Goal: Transaction & Acquisition: Purchase product/service

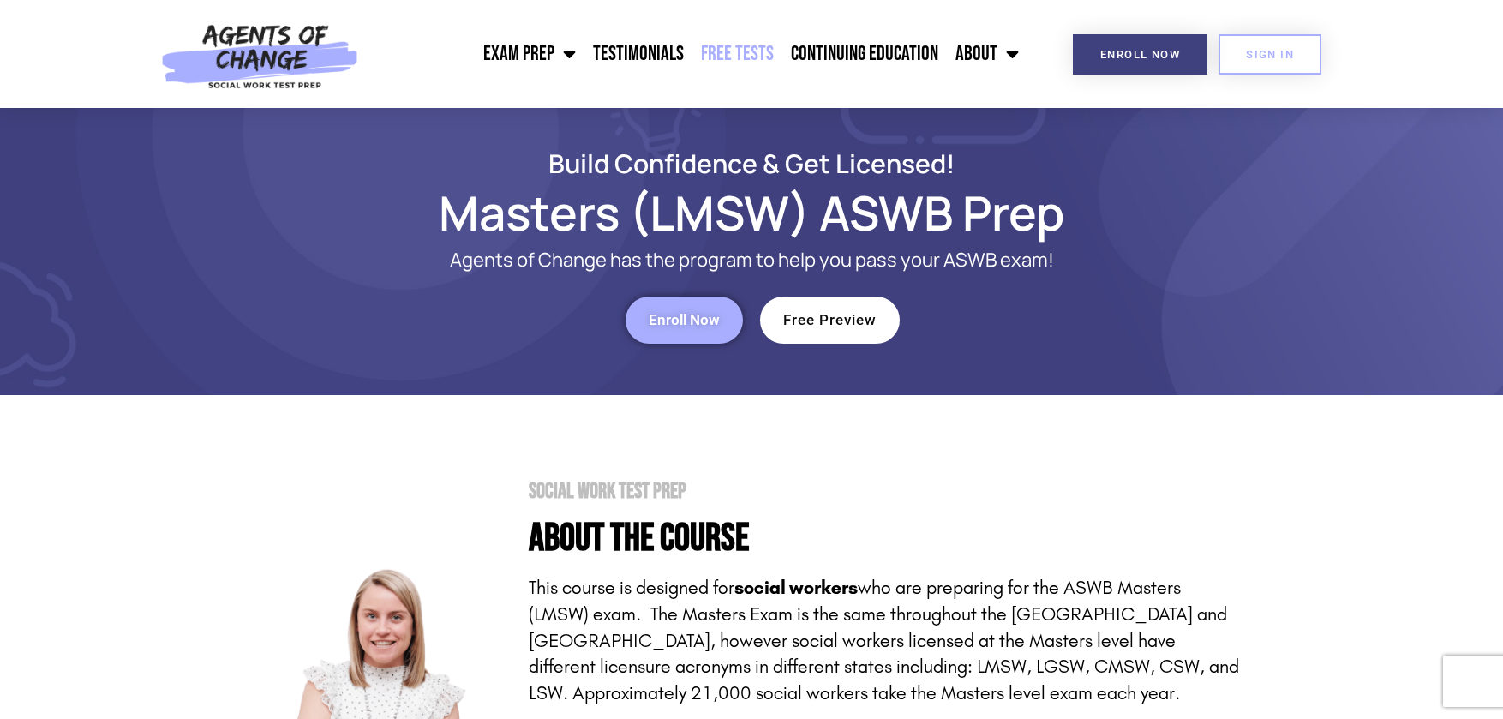
click at [734, 54] on link "Free Tests" at bounding box center [737, 54] width 90 height 43
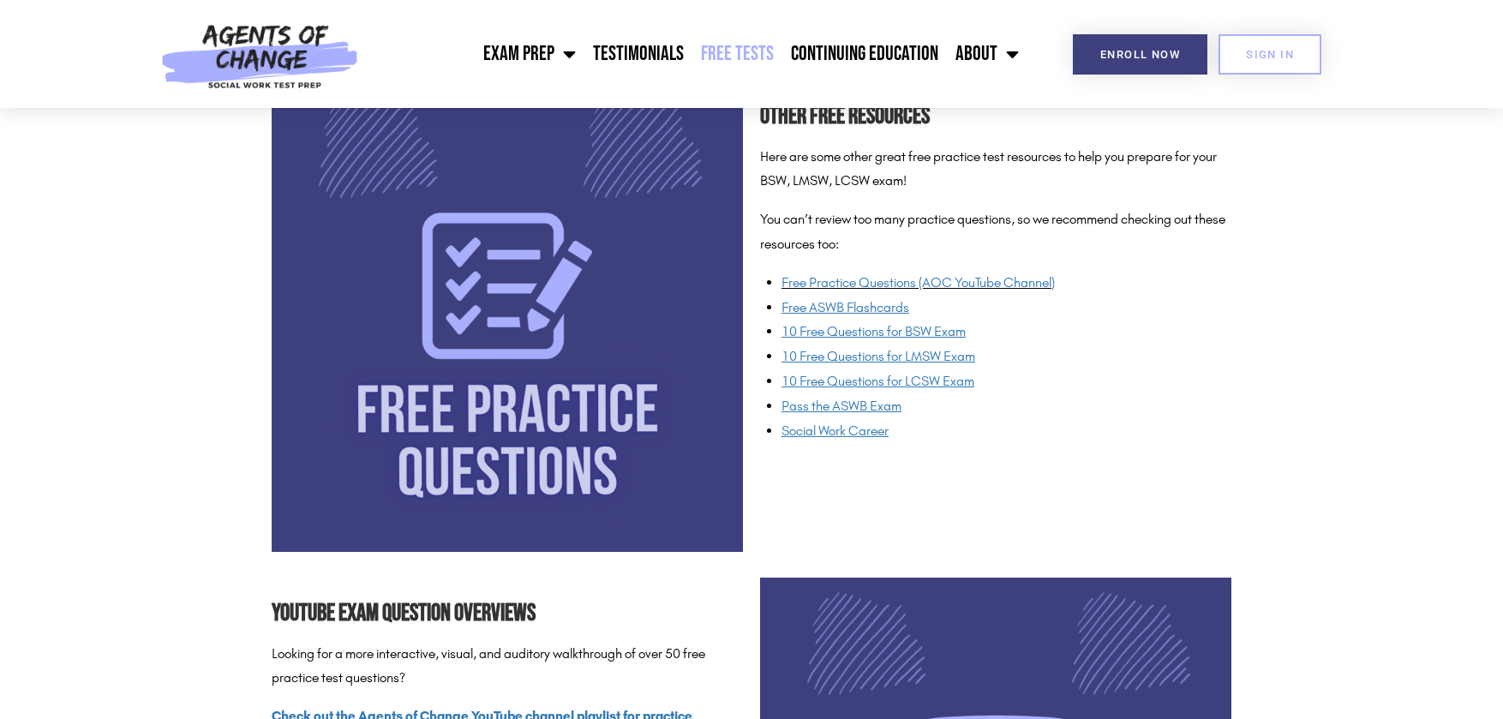
scroll to position [1200, 0]
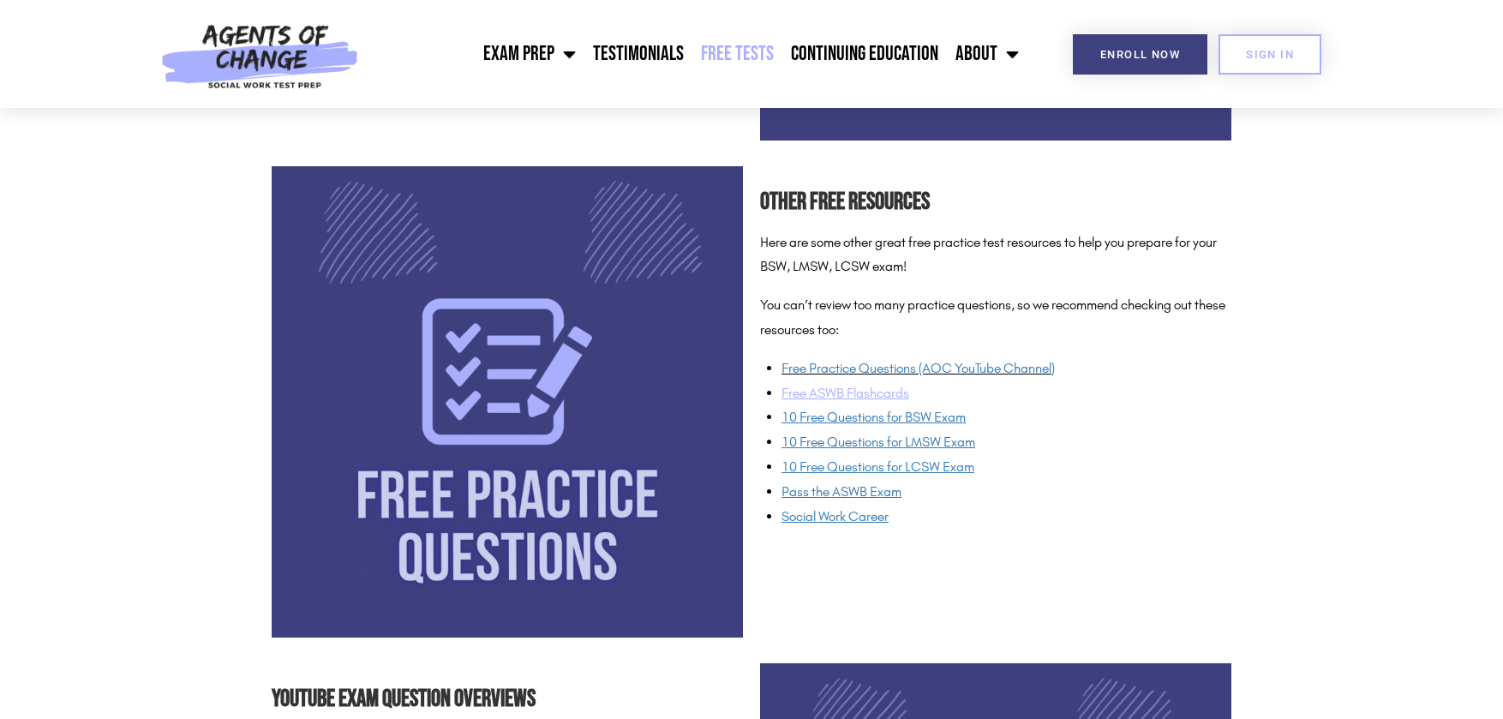
click at [876, 393] on u "Free ASWB Flashcards" at bounding box center [845, 393] width 128 height 16
click at [1097, 64] on link "Enroll Now" at bounding box center [1140, 54] width 135 height 40
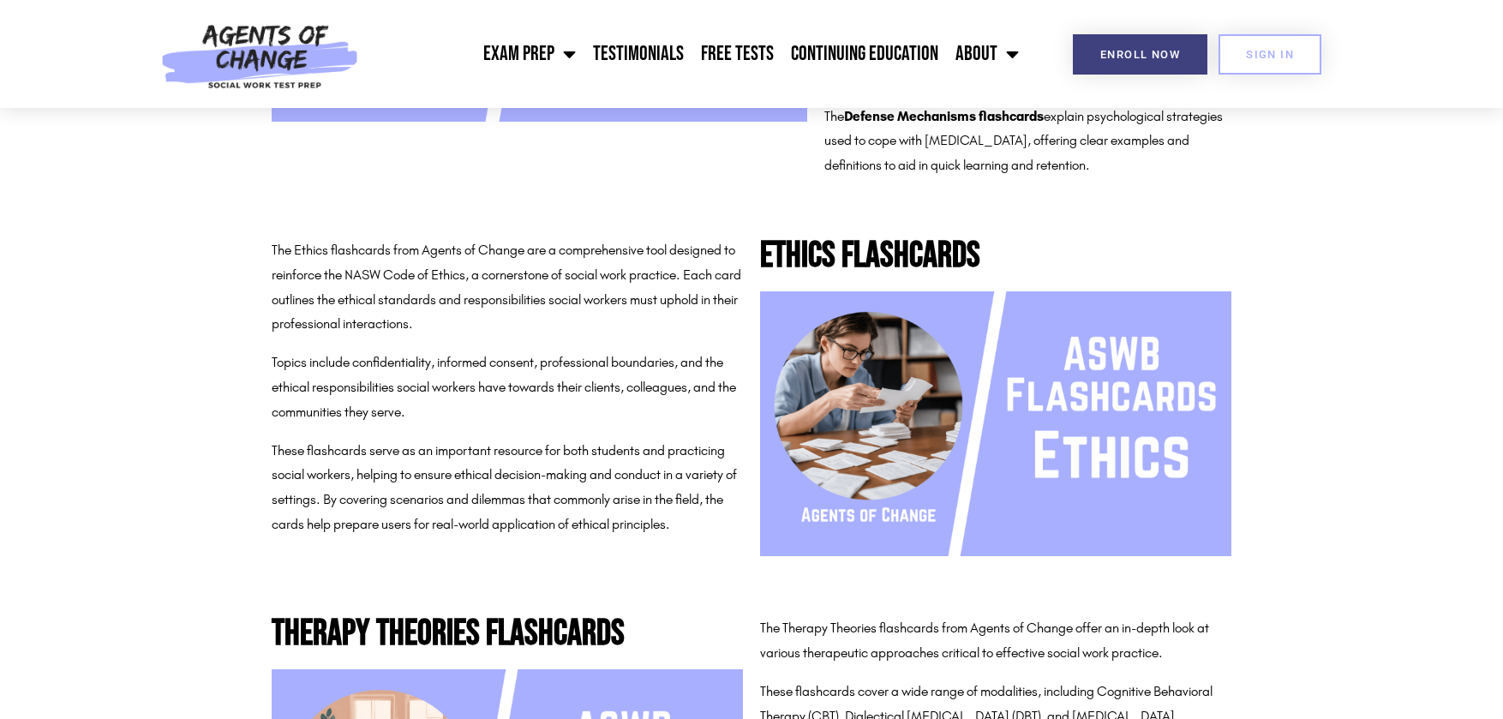
scroll to position [257, 0]
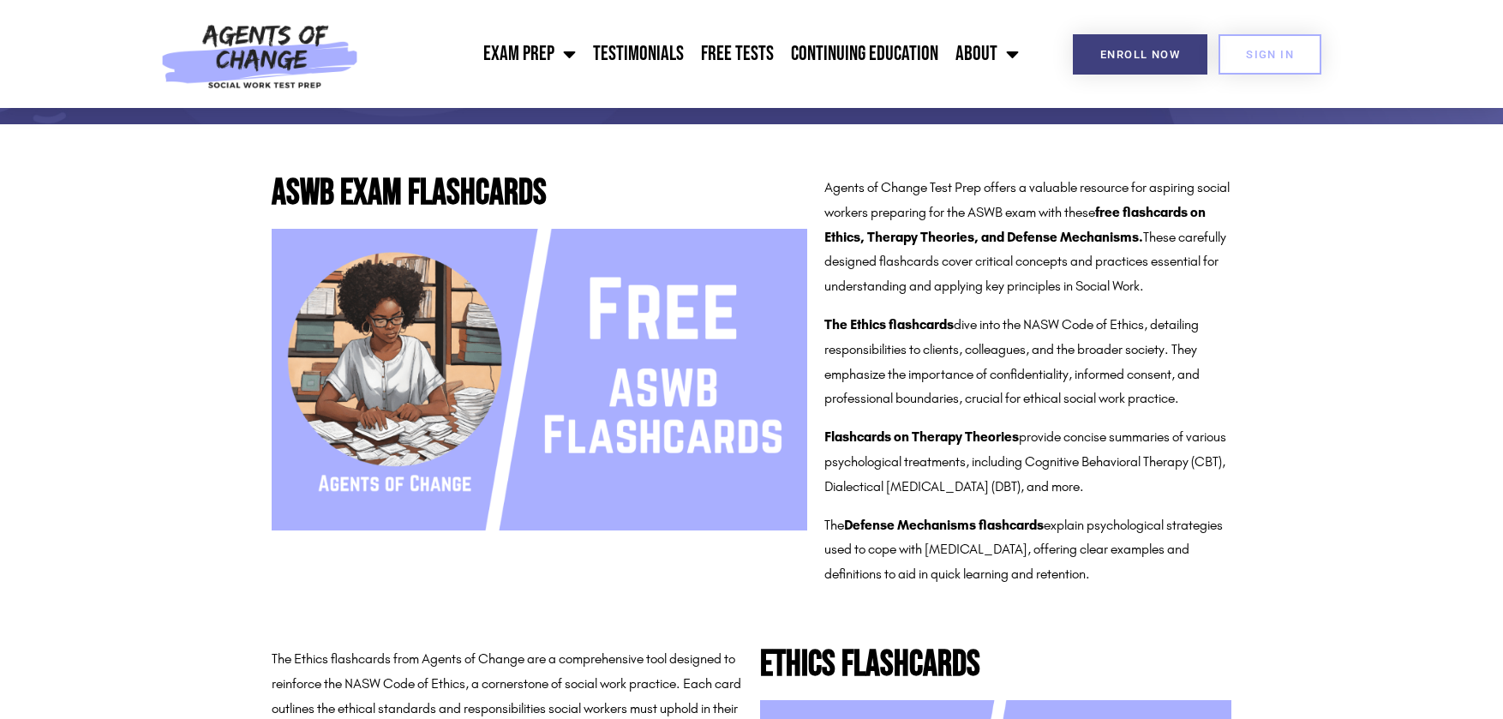
click at [583, 343] on img at bounding box center [539, 380] width 535 height 302
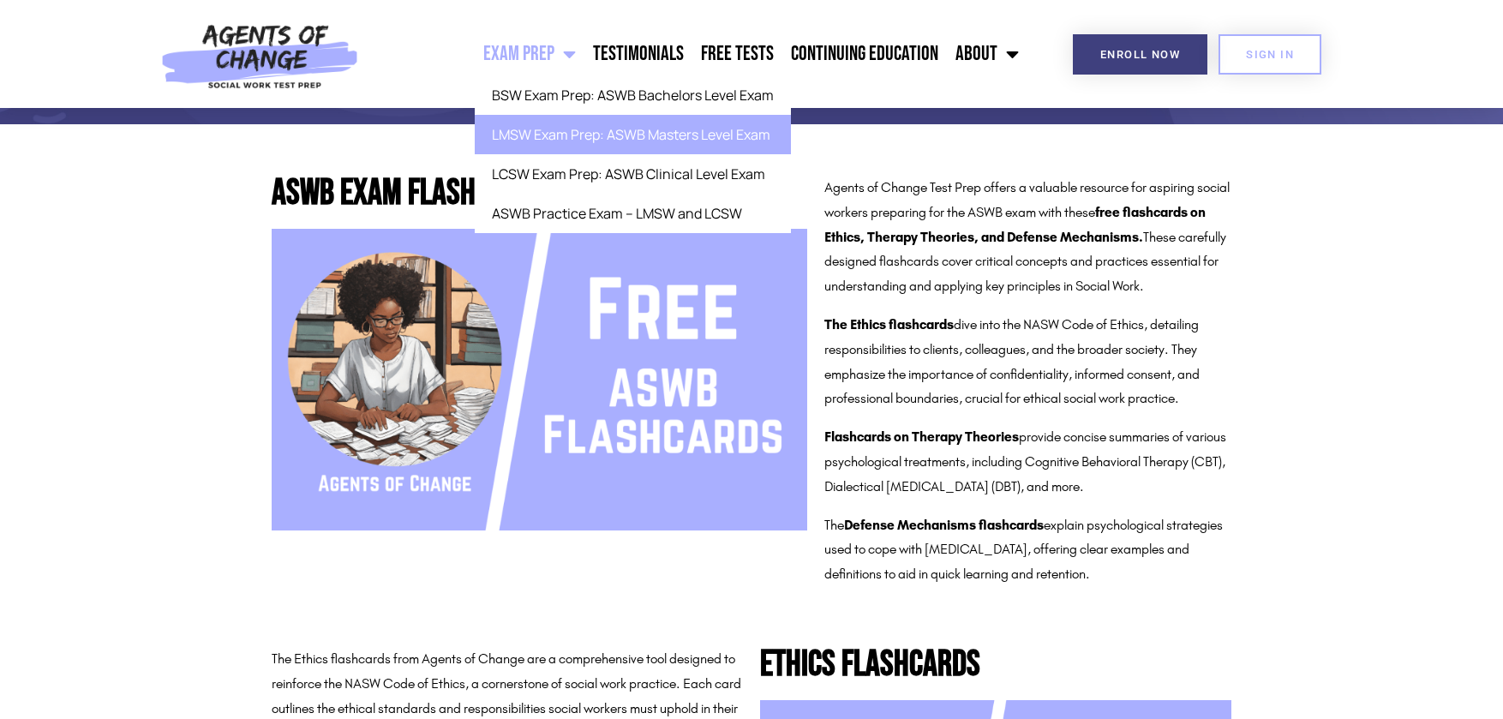
click at [571, 130] on link "LMSW Exam Prep: ASWB Masters Level Exam" at bounding box center [633, 134] width 316 height 39
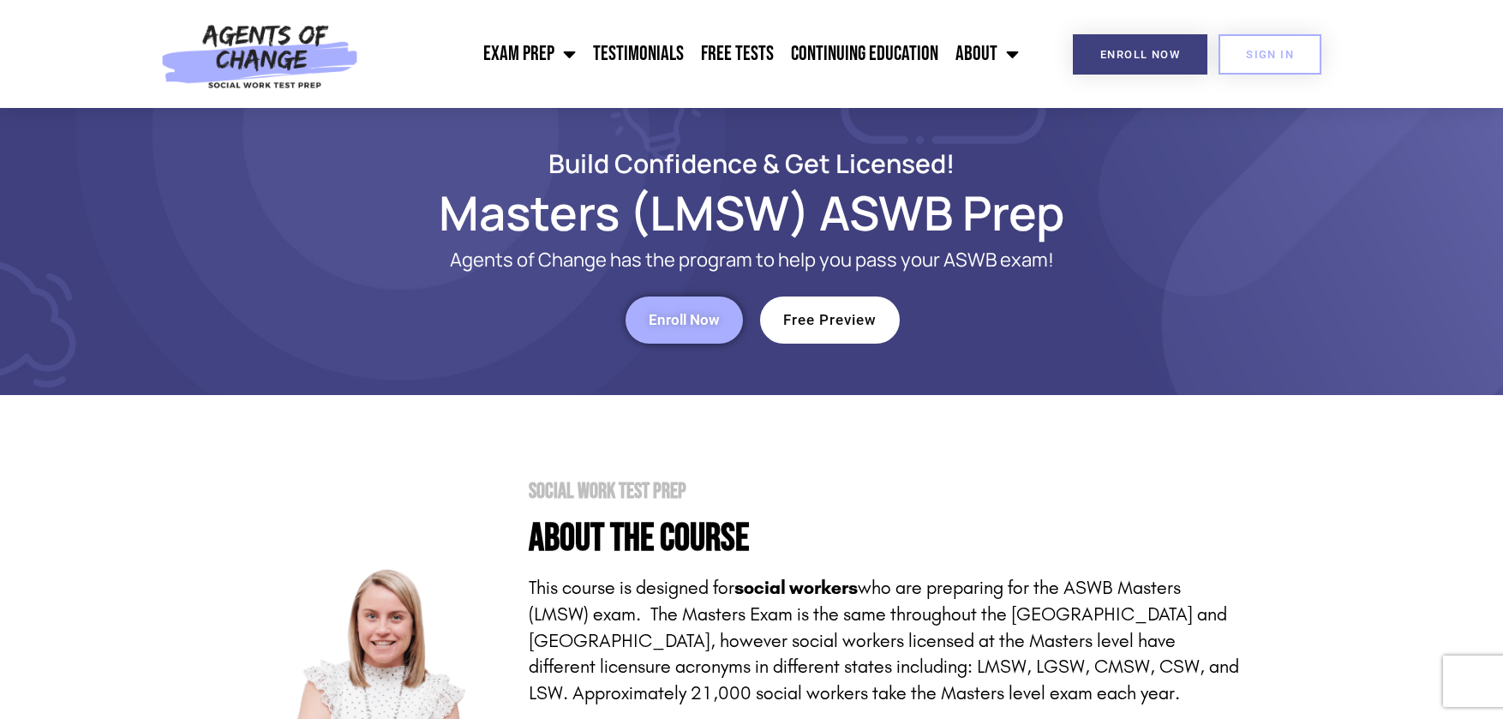
click at [1295, 237] on section "Build Confidence & Get Licensed! Masters (LMSW) ASWB Prep Agents of Change has …" at bounding box center [751, 251] width 1503 height 287
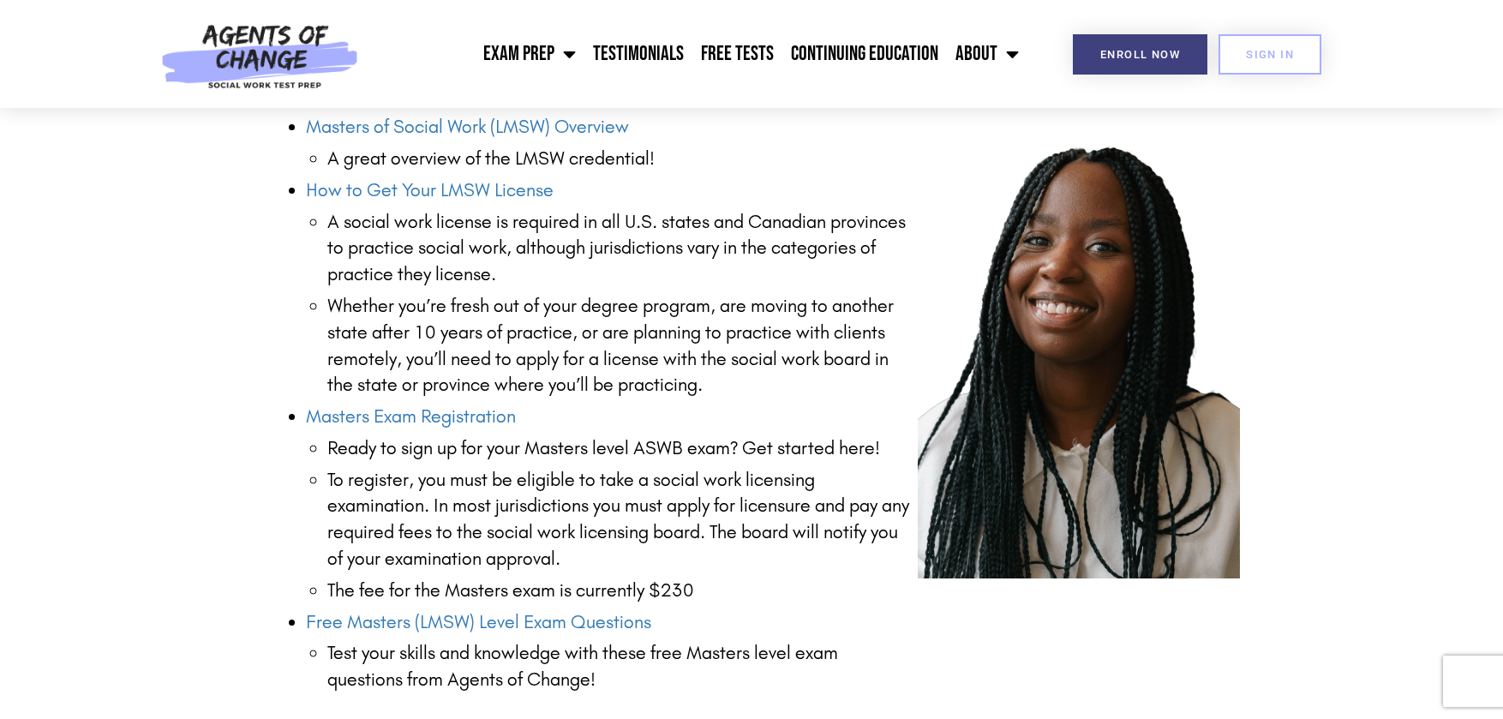
scroll to position [2228, 0]
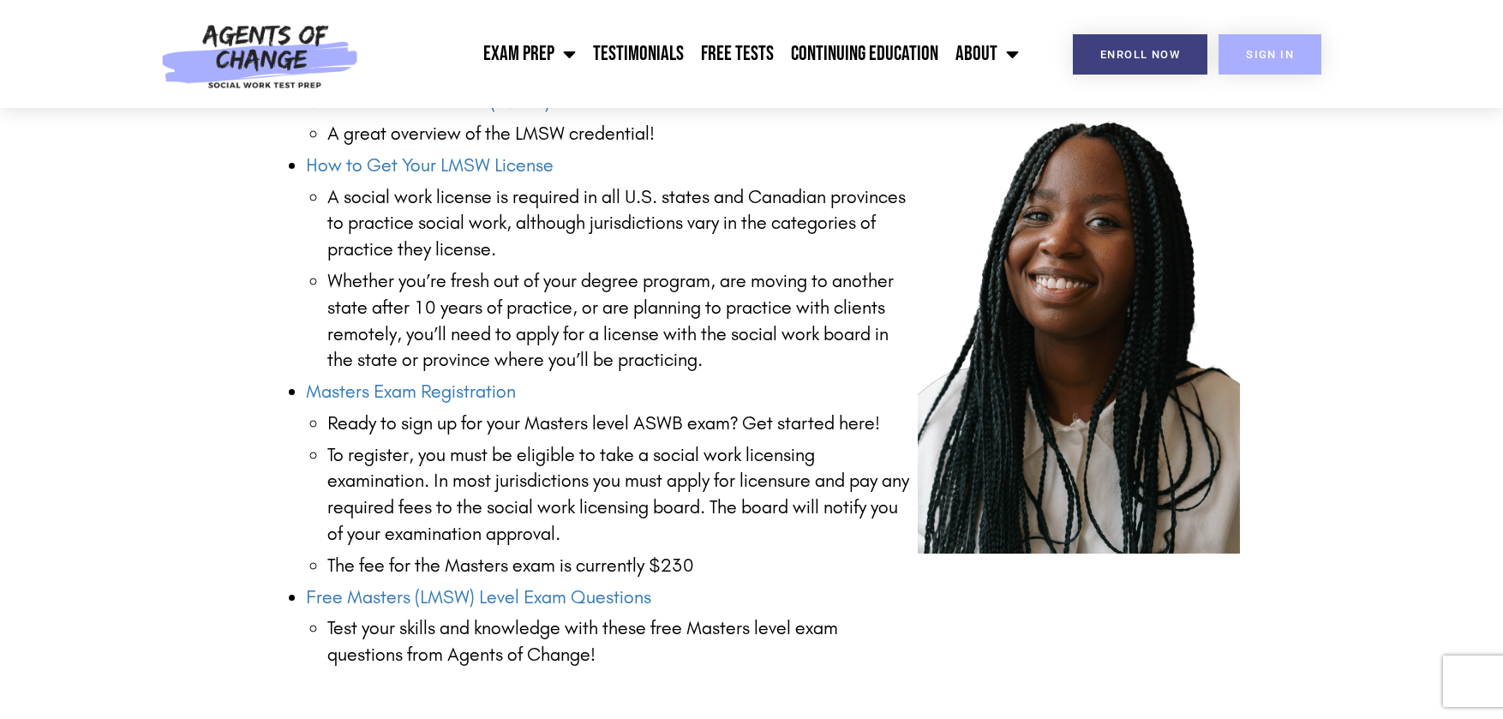
click at [1288, 56] on span "SIGN IN" at bounding box center [1270, 54] width 48 height 11
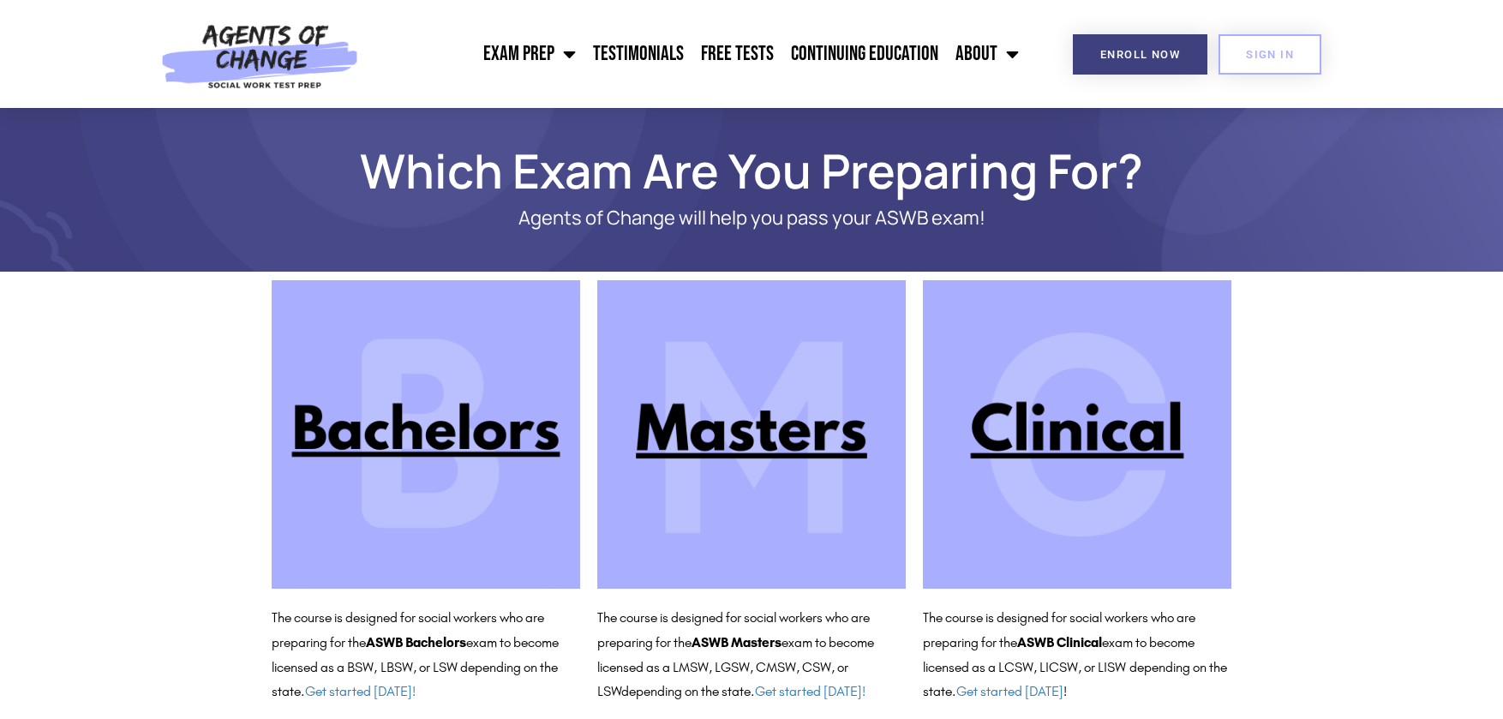
click at [766, 440] on img at bounding box center [751, 434] width 308 height 308
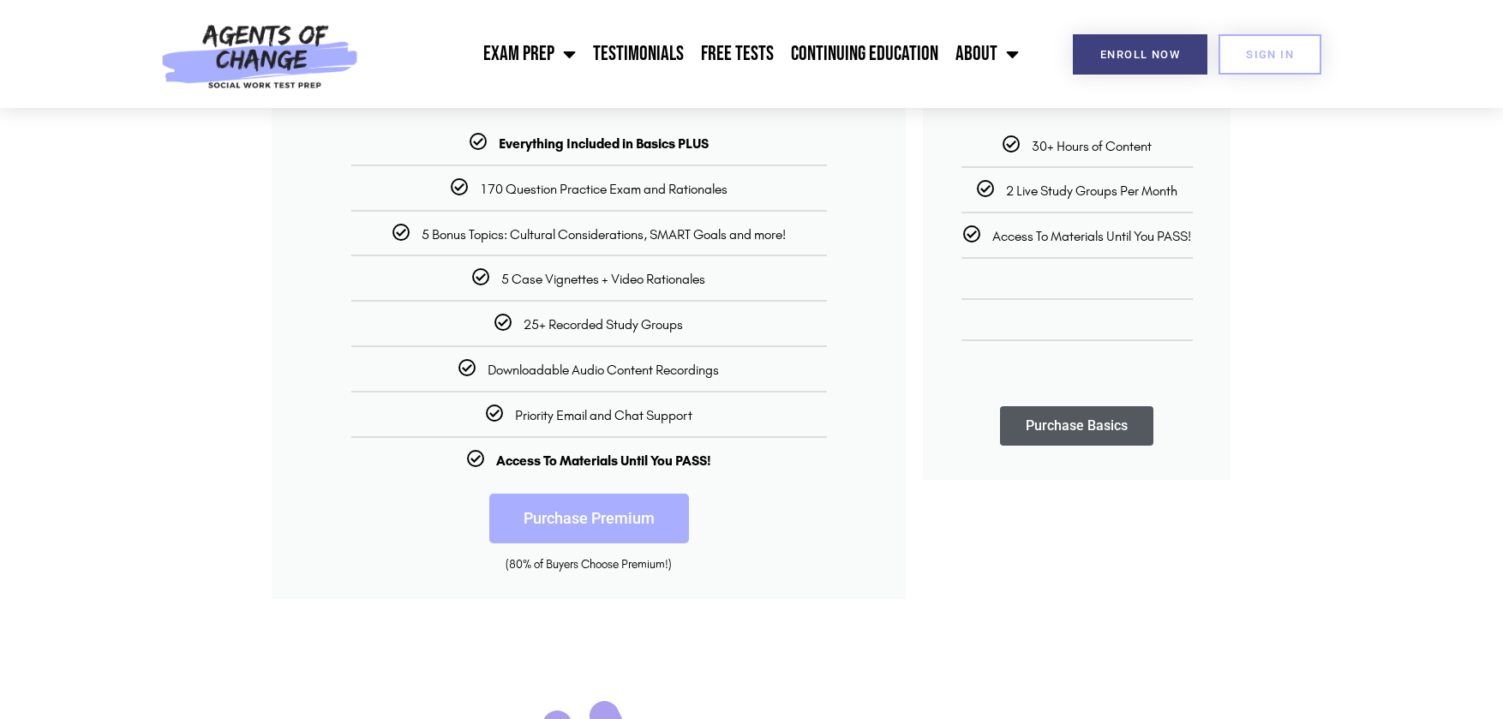
scroll to position [428, 0]
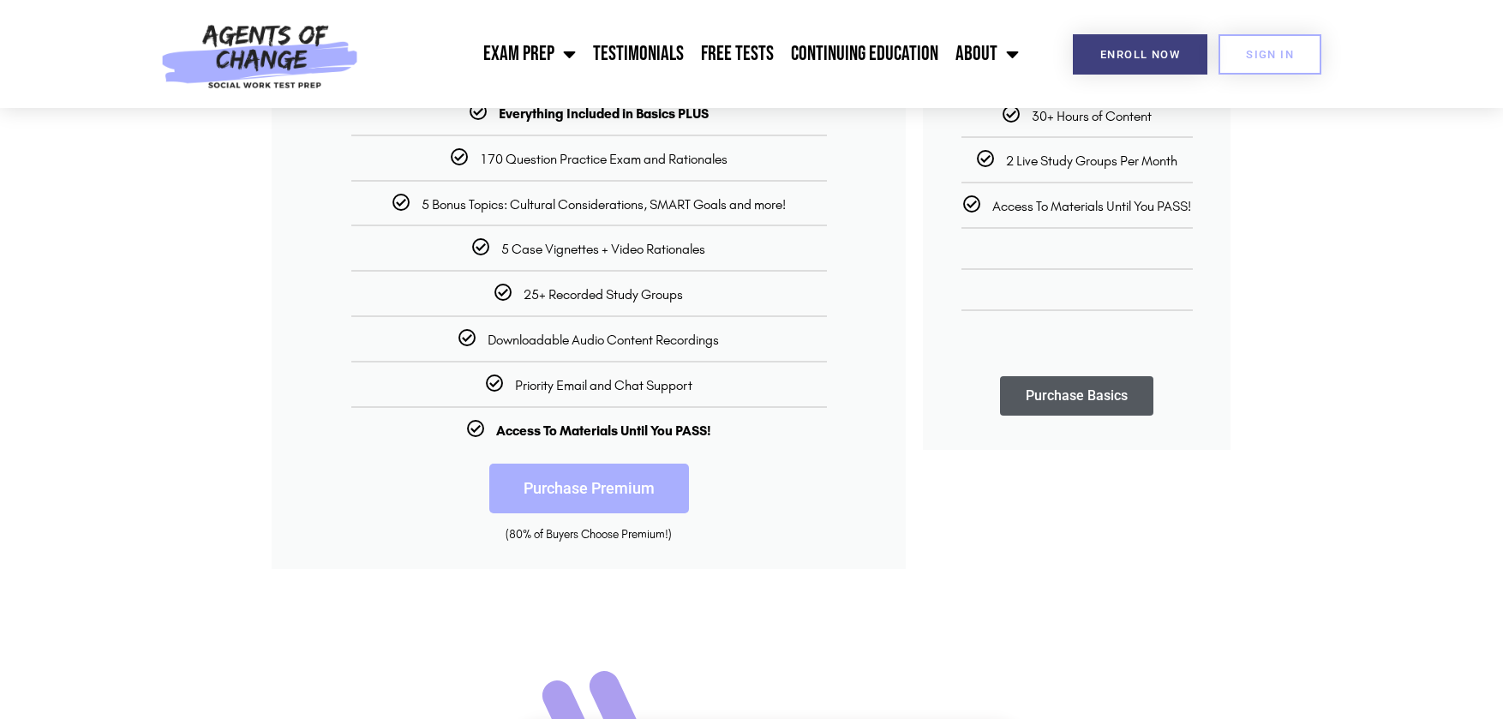
click at [647, 491] on link "Purchase Premium" at bounding box center [589, 489] width 200 height 50
